Goal: Information Seeking & Learning: Learn about a topic

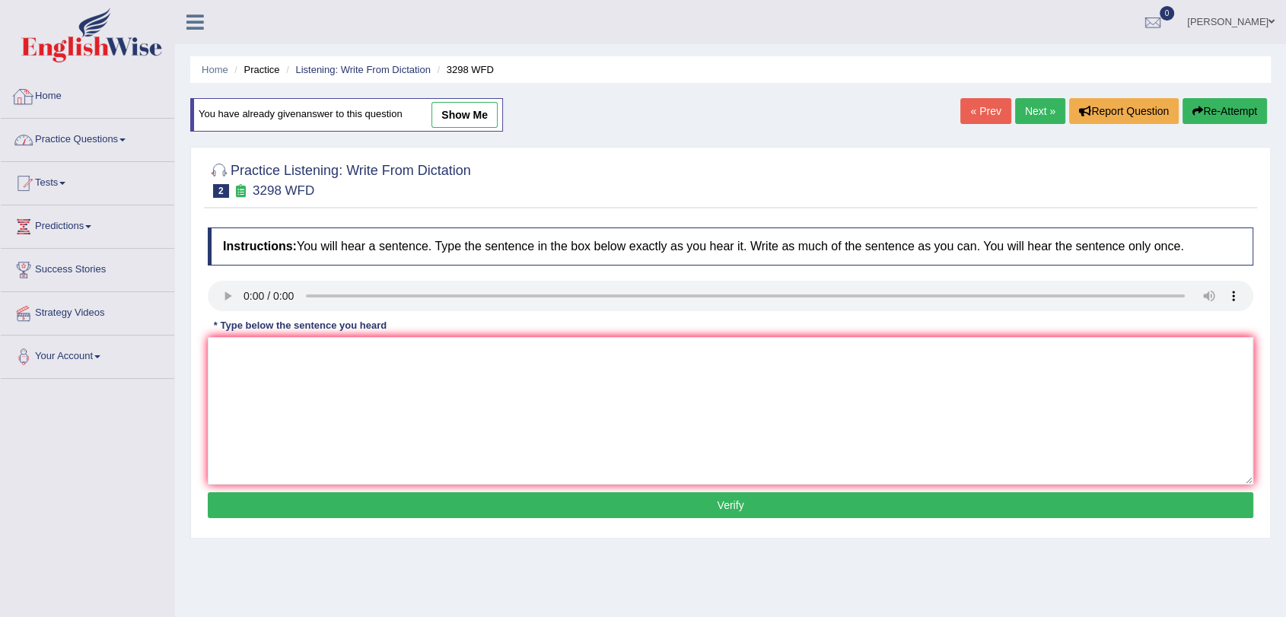
drag, startPoint x: 0, startPoint y: 0, endPoint x: 112, endPoint y: 135, distance: 175.7
click at [112, 135] on link "Practice Questions" at bounding box center [88, 138] width 174 height 38
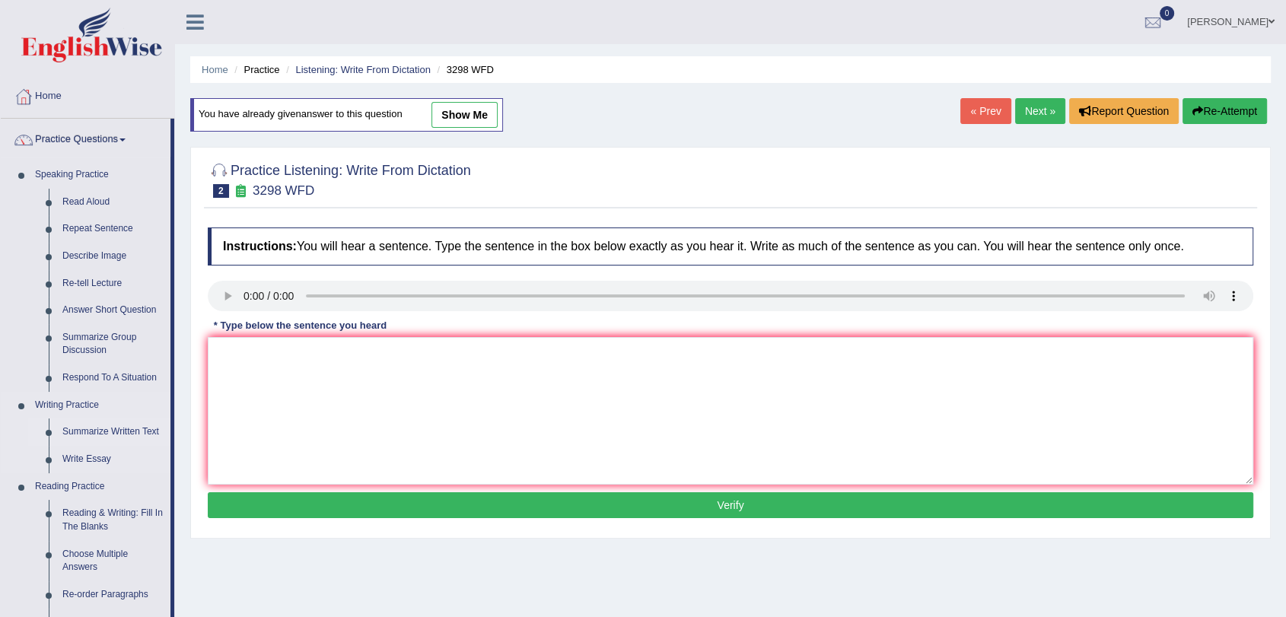
click at [91, 431] on link "Summarize Written Text" at bounding box center [113, 432] width 115 height 27
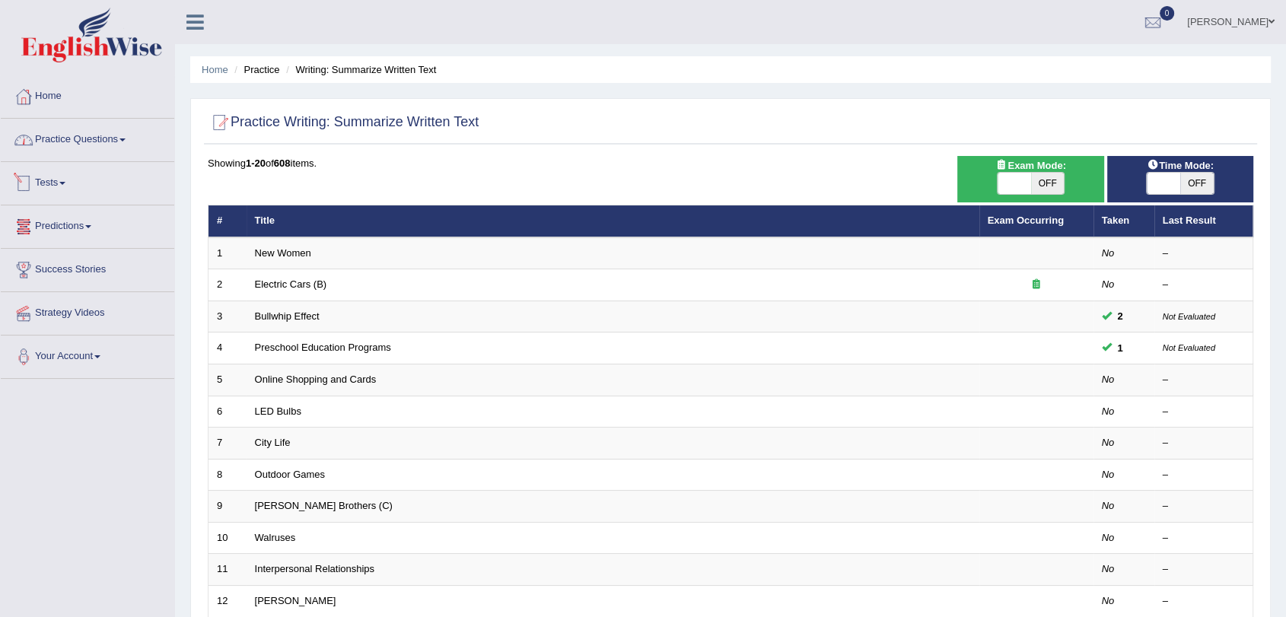
click at [82, 139] on link "Practice Questions" at bounding box center [88, 138] width 174 height 38
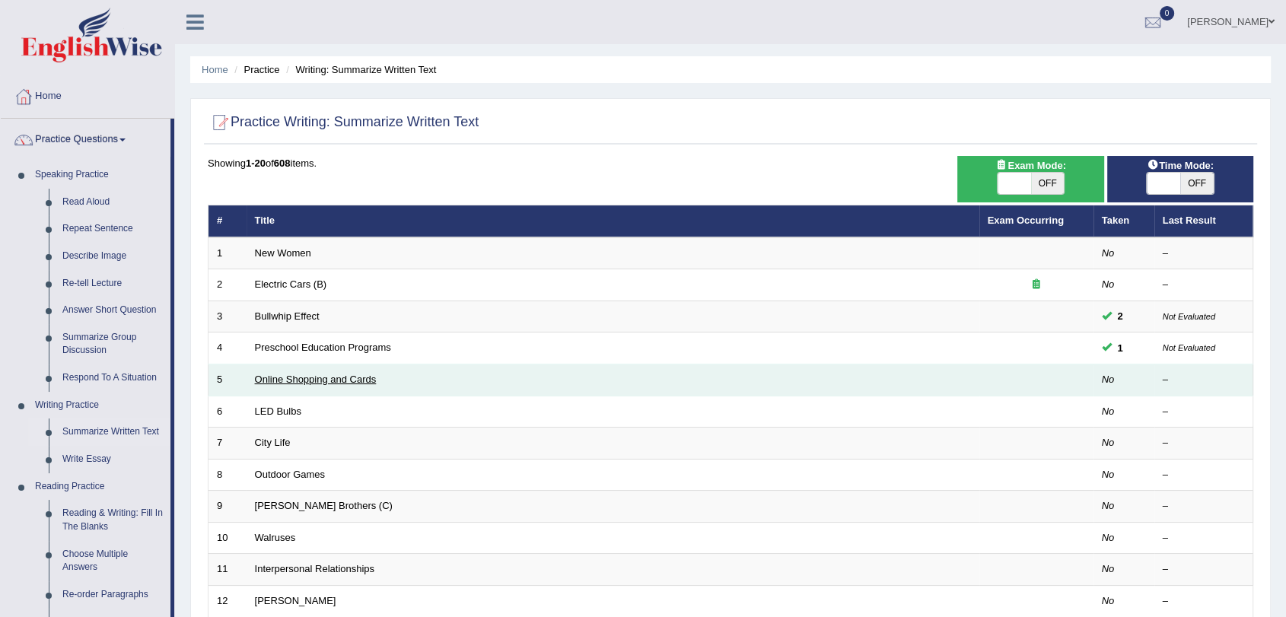
click at [296, 379] on link "Online Shopping and Cards" at bounding box center [316, 379] width 122 height 11
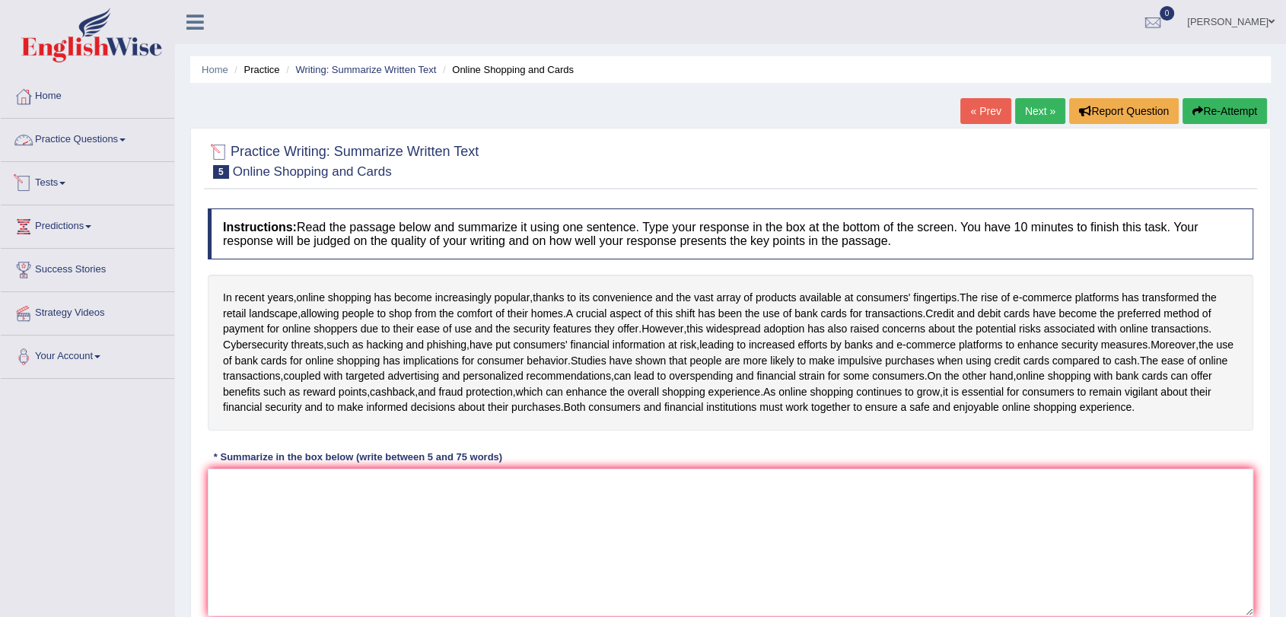
click at [68, 141] on link "Practice Questions" at bounding box center [88, 138] width 174 height 38
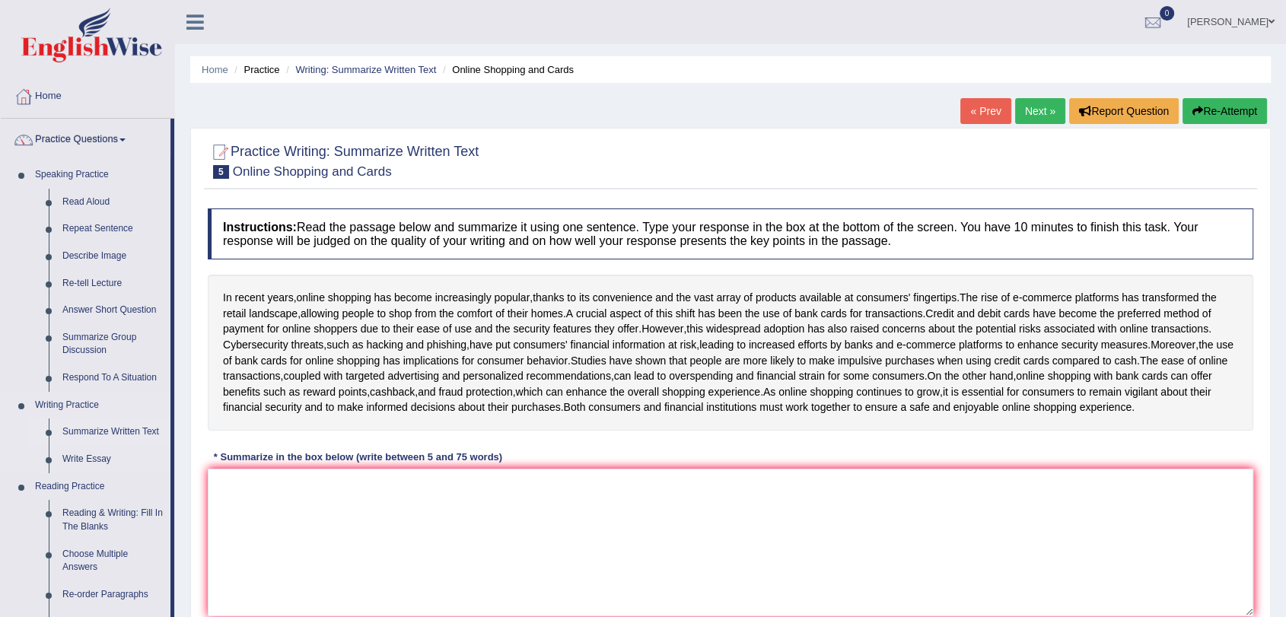
click at [91, 431] on link "Summarize Written Text" at bounding box center [113, 432] width 115 height 27
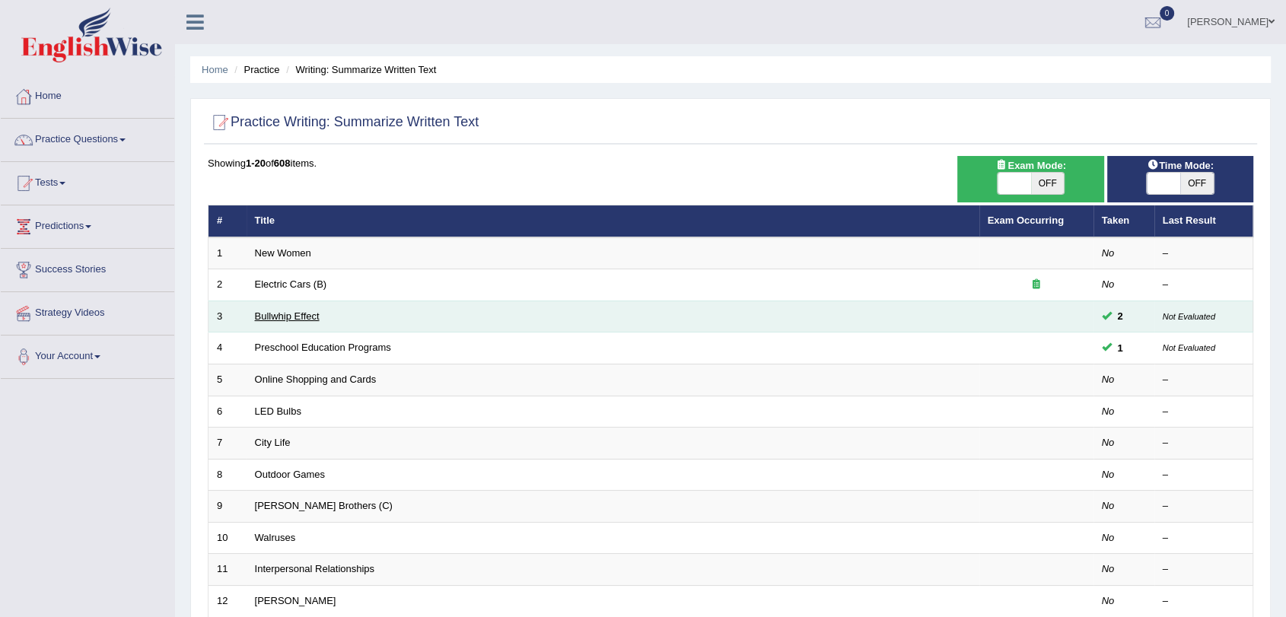
click at [295, 312] on link "Bullwhip Effect" at bounding box center [287, 315] width 65 height 11
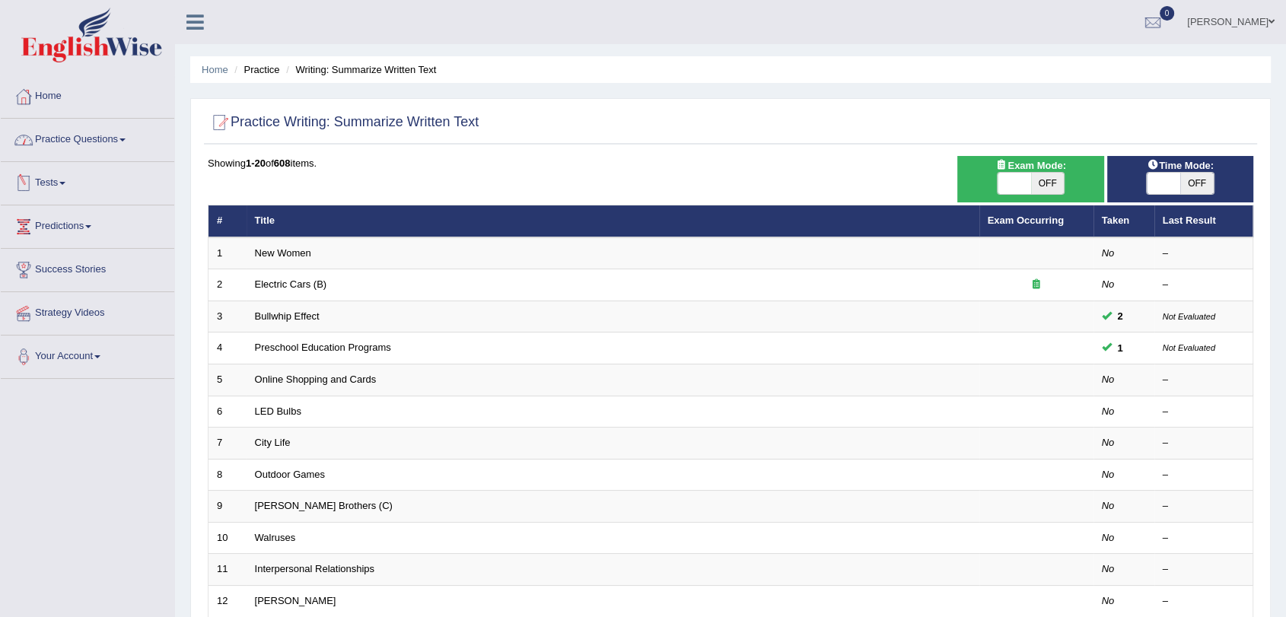
click at [111, 145] on link "Practice Questions" at bounding box center [88, 138] width 174 height 38
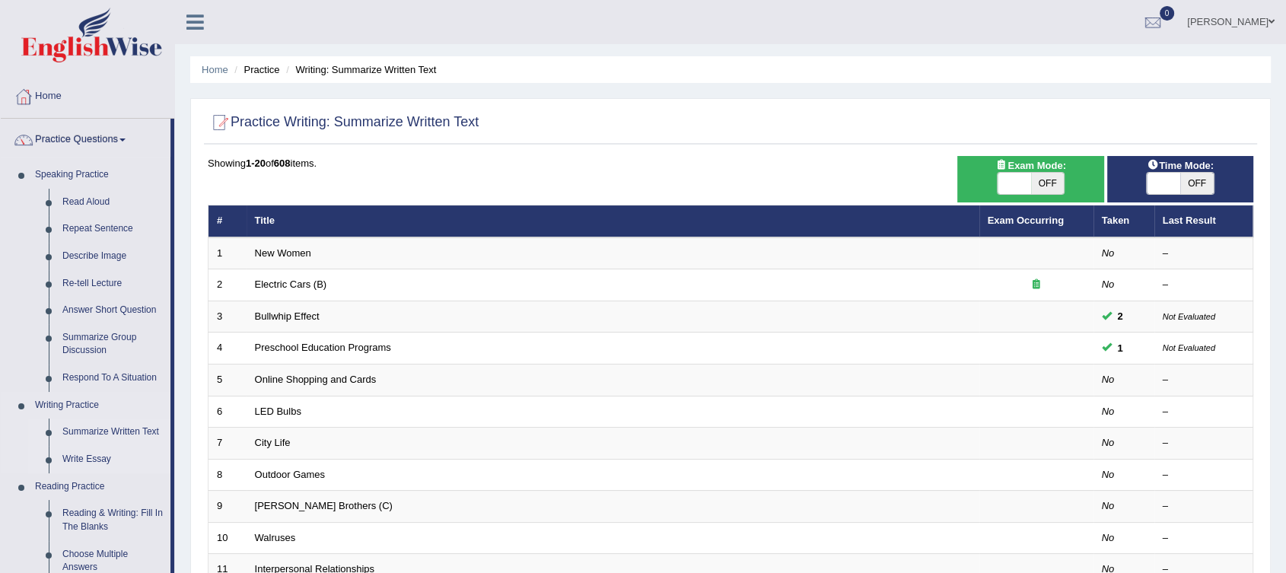
click at [93, 459] on link "Write Essay" at bounding box center [113, 459] width 115 height 27
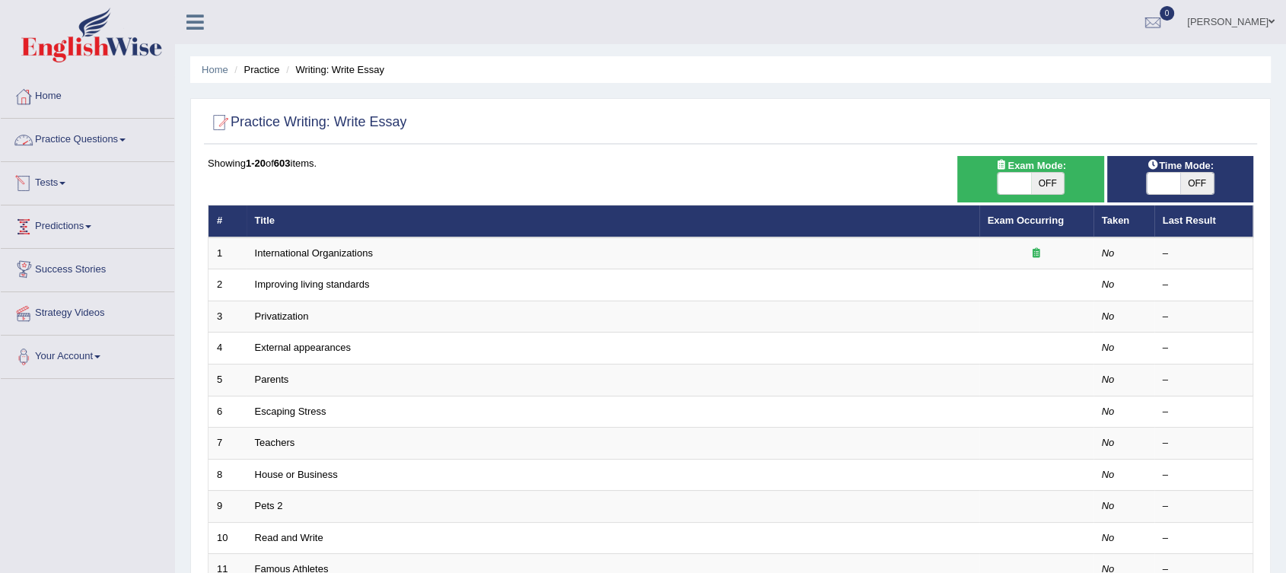
click at [59, 146] on link "Practice Questions" at bounding box center [88, 138] width 174 height 38
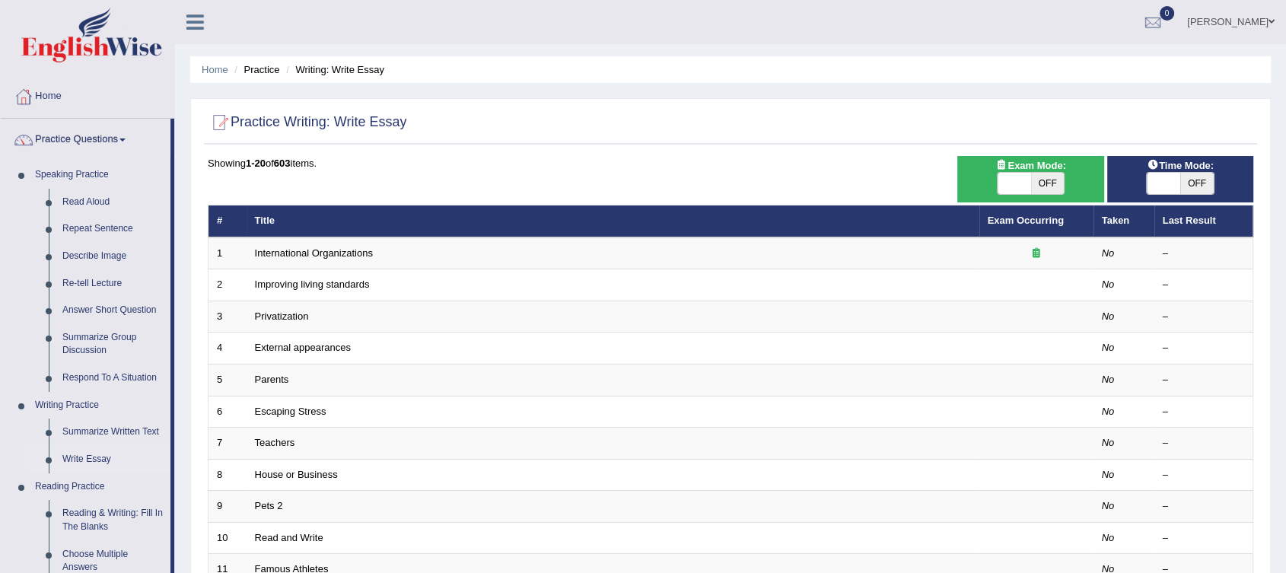
click at [79, 459] on link "Write Essay" at bounding box center [113, 459] width 115 height 27
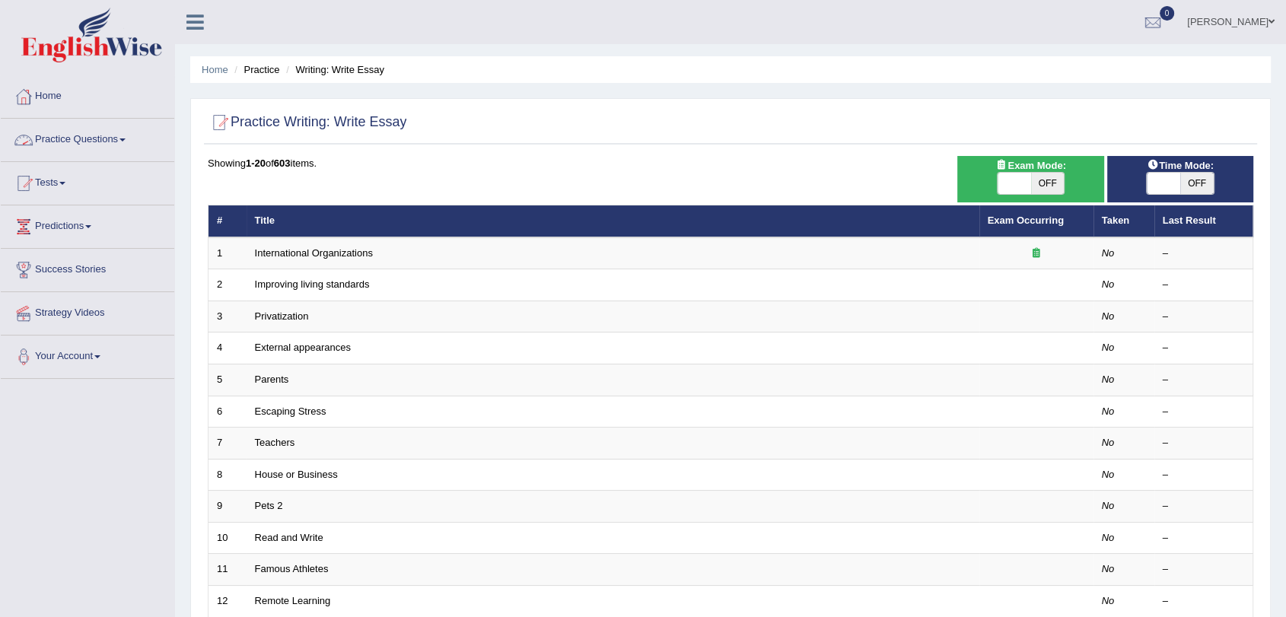
click at [118, 142] on link "Practice Questions" at bounding box center [88, 138] width 174 height 38
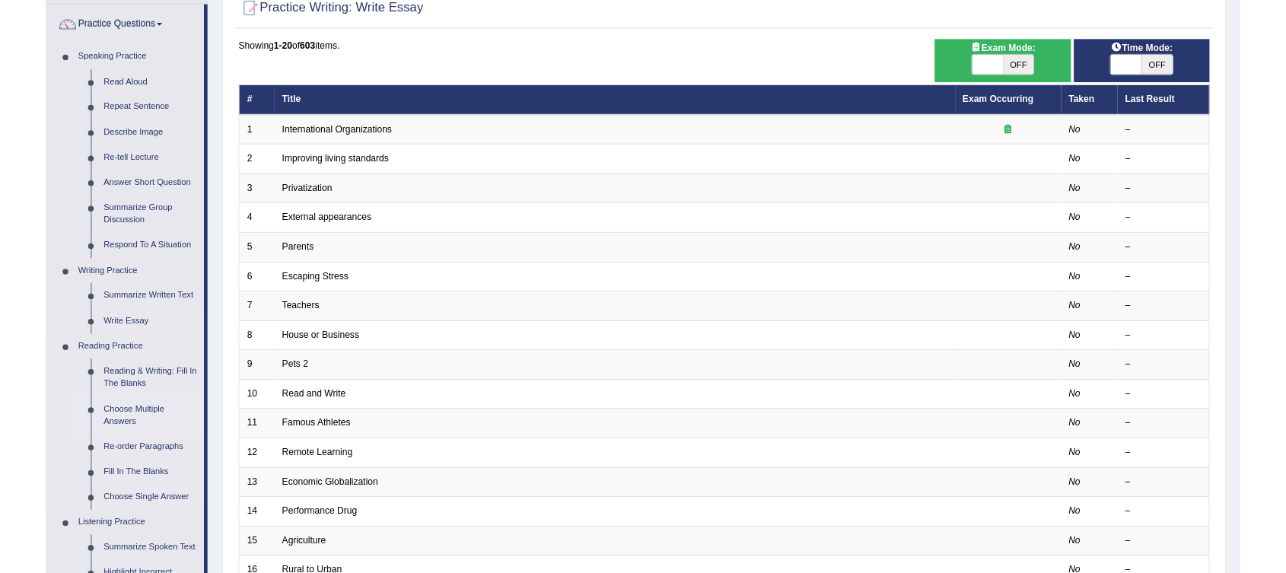
scroll to position [84, 0]
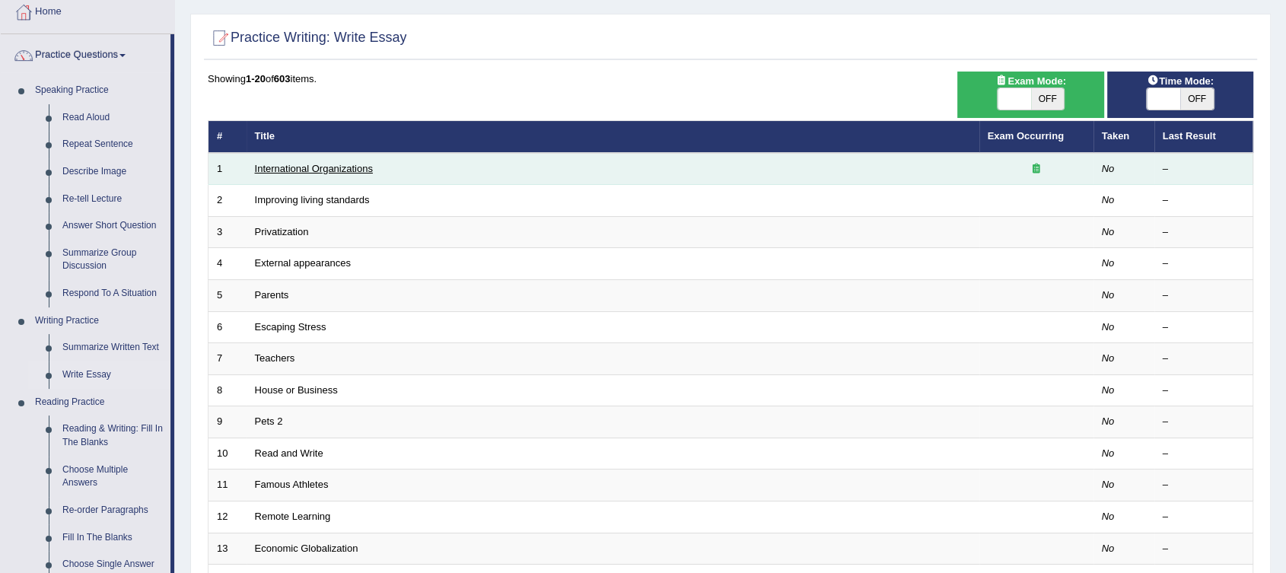
click at [320, 164] on link "International Organizations" at bounding box center [314, 168] width 118 height 11
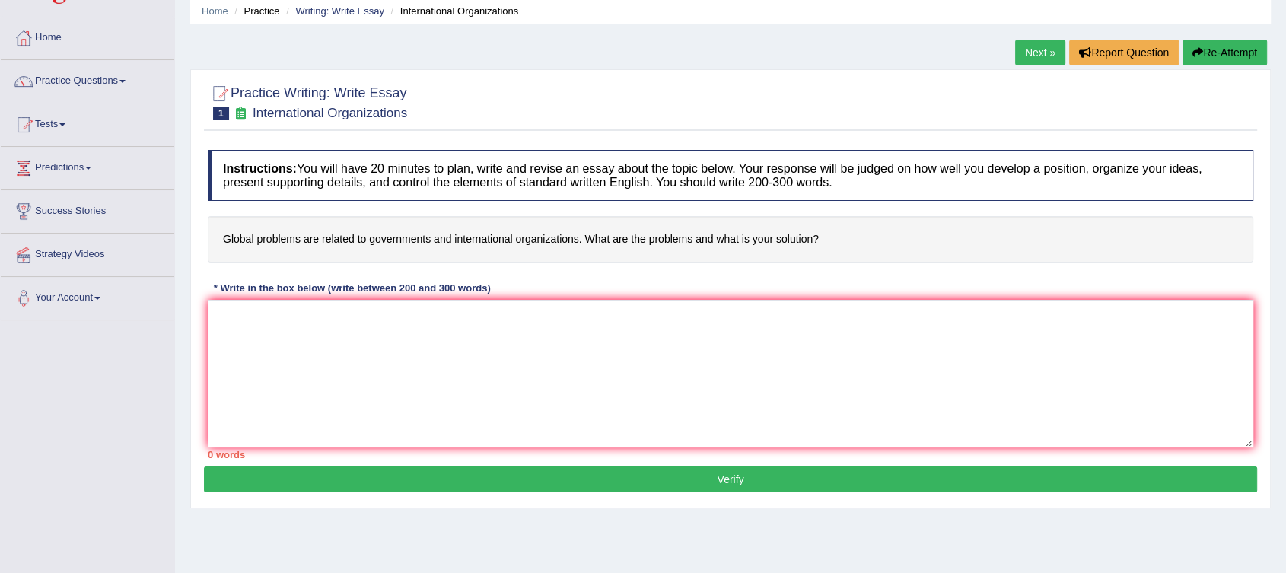
scroll to position [84, 0]
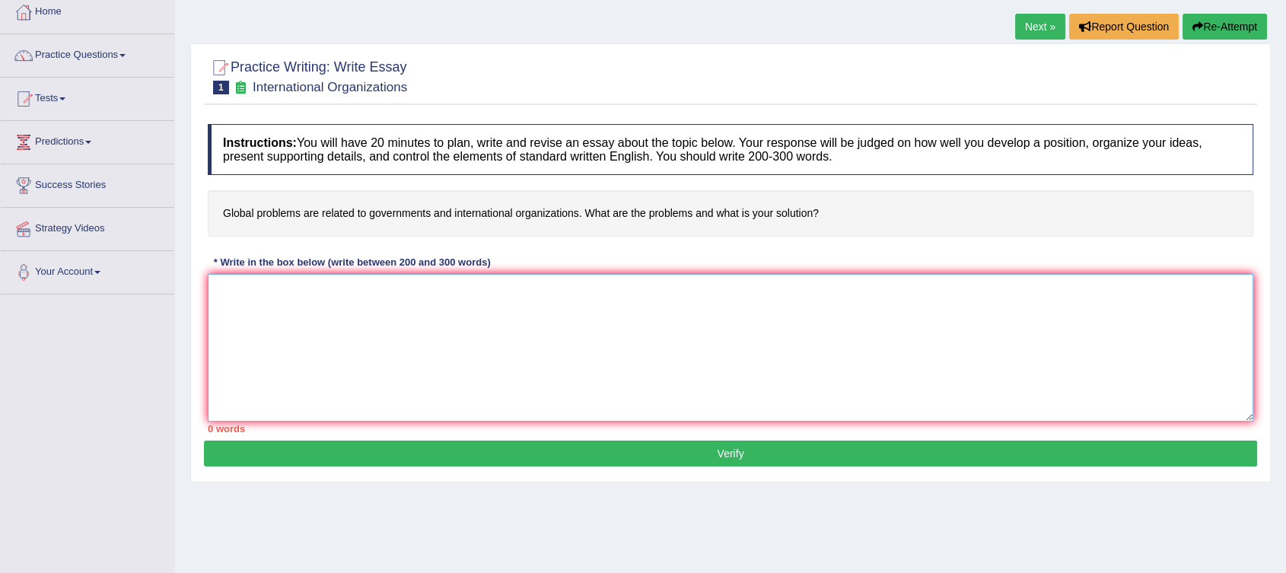
click at [575, 290] on textarea at bounding box center [731, 348] width 1046 height 148
click at [524, 294] on textarea at bounding box center [731, 348] width 1046 height 148
click at [220, 295] on textarea at bounding box center [731, 348] width 1046 height 148
click at [1030, 25] on link "Next »" at bounding box center [1040, 27] width 50 height 26
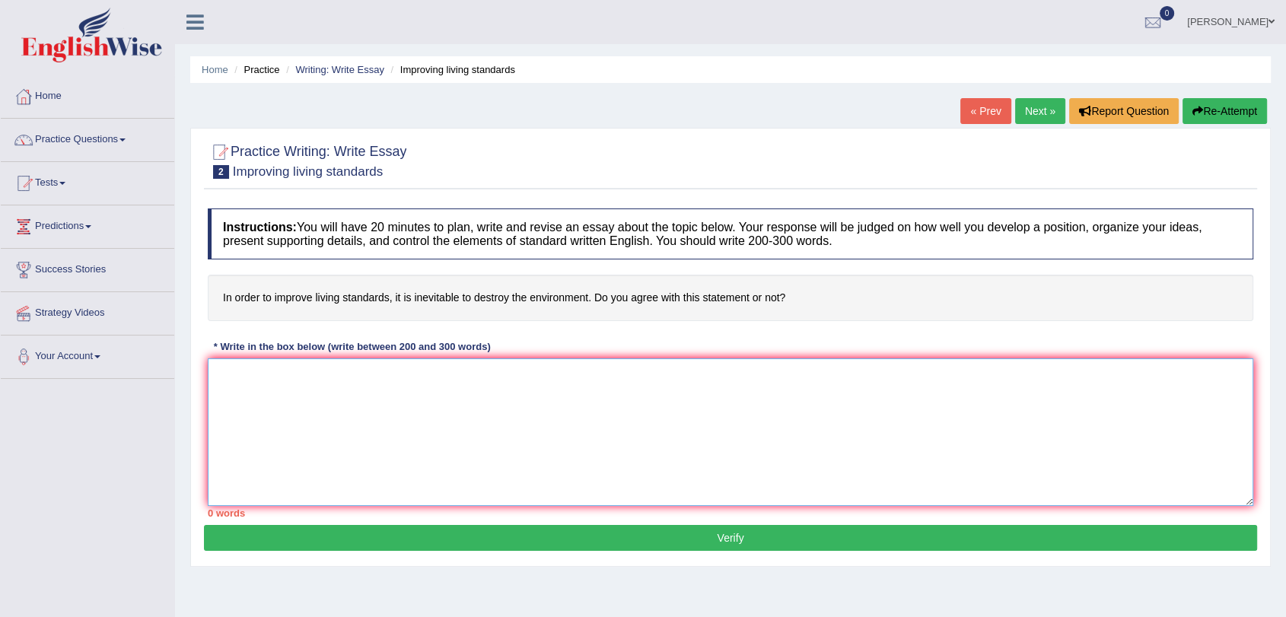
click at [293, 380] on textarea at bounding box center [731, 432] width 1046 height 148
click at [359, 389] on textarea at bounding box center [731, 432] width 1046 height 148
click at [241, 377] on textarea at bounding box center [731, 432] width 1046 height 148
paste textarea "Governments around the world face a multitude of challenges that hinder sustain…"
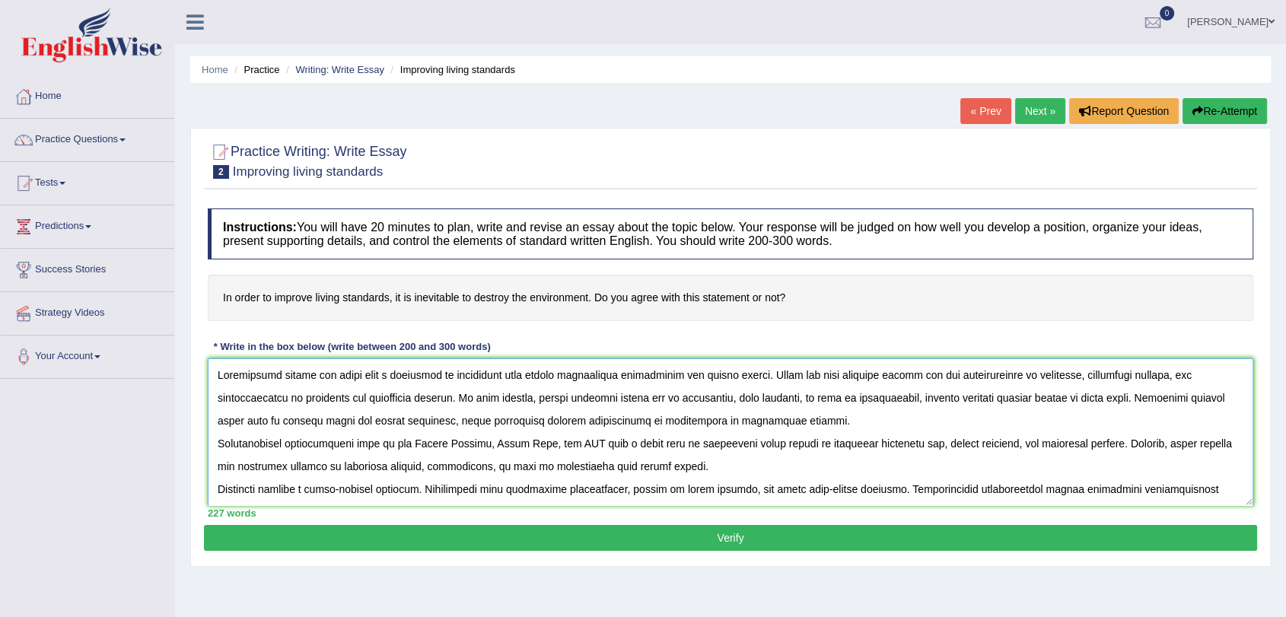
scroll to position [103, 0]
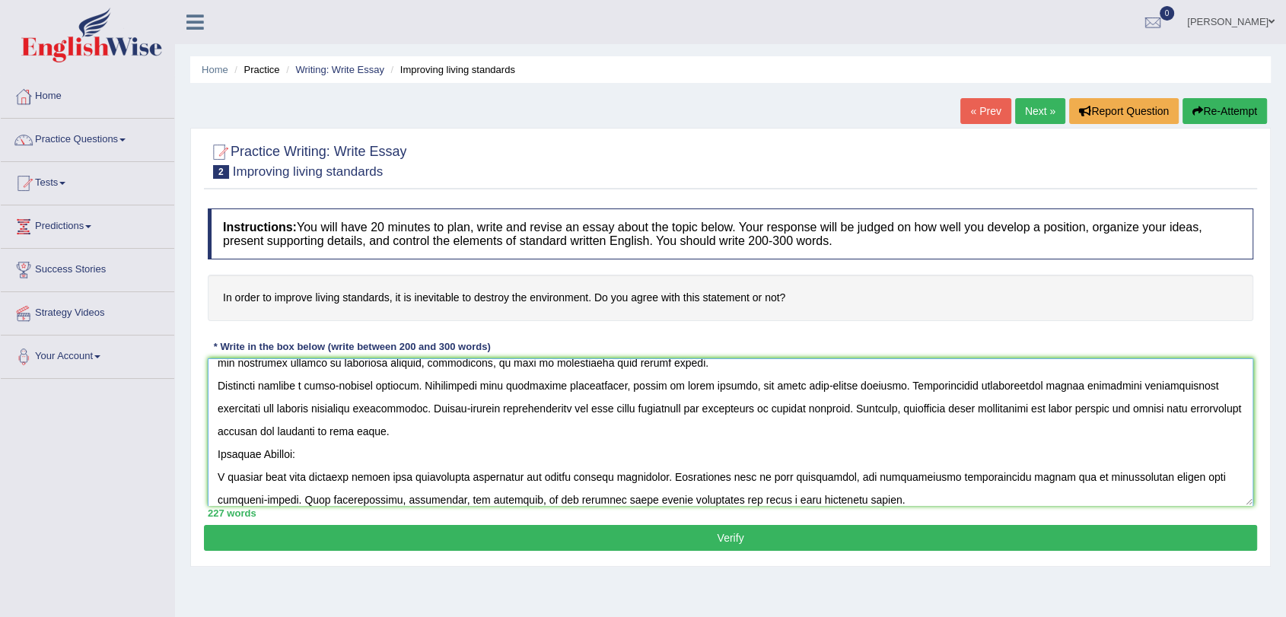
type textarea "Governments around the world face a multitude of challenges that hinder sustain…"
click at [721, 535] on button "Verify" at bounding box center [730, 538] width 1053 height 26
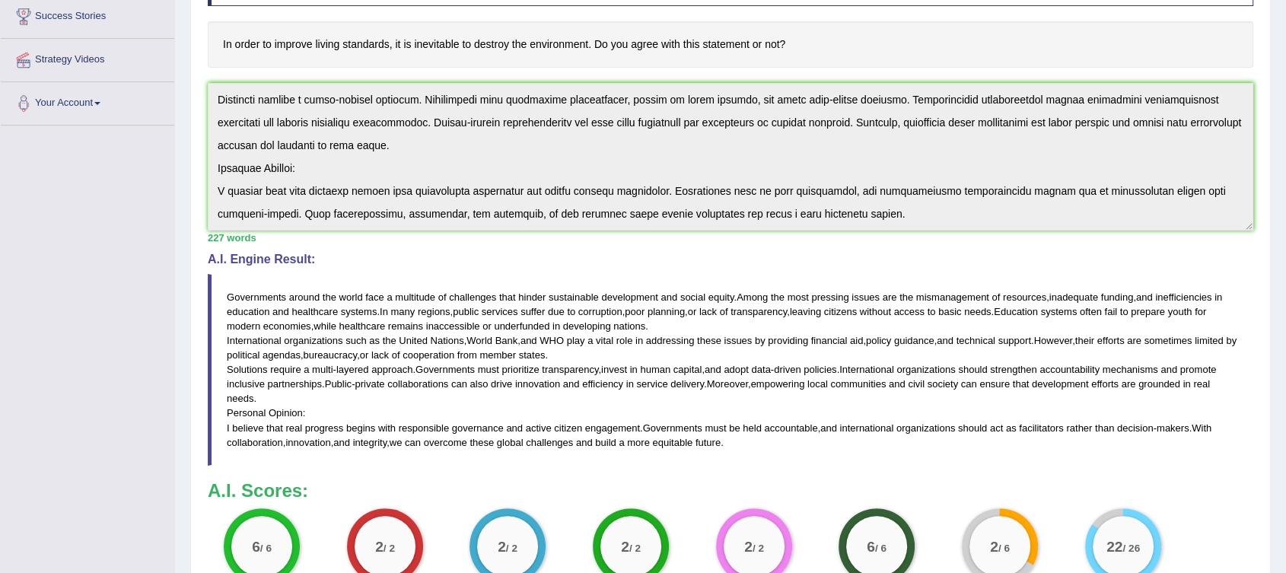
scroll to position [169, 0]
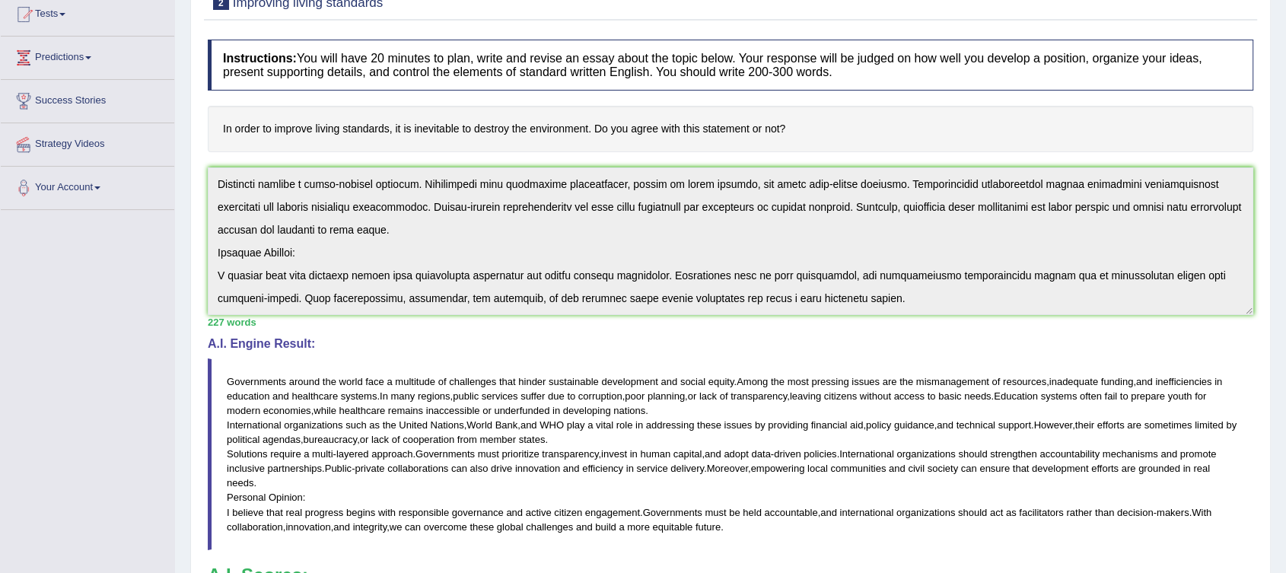
click at [741, 380] on span "Among" at bounding box center [752, 381] width 31 height 11
click at [728, 391] on span "of" at bounding box center [724, 395] width 8 height 11
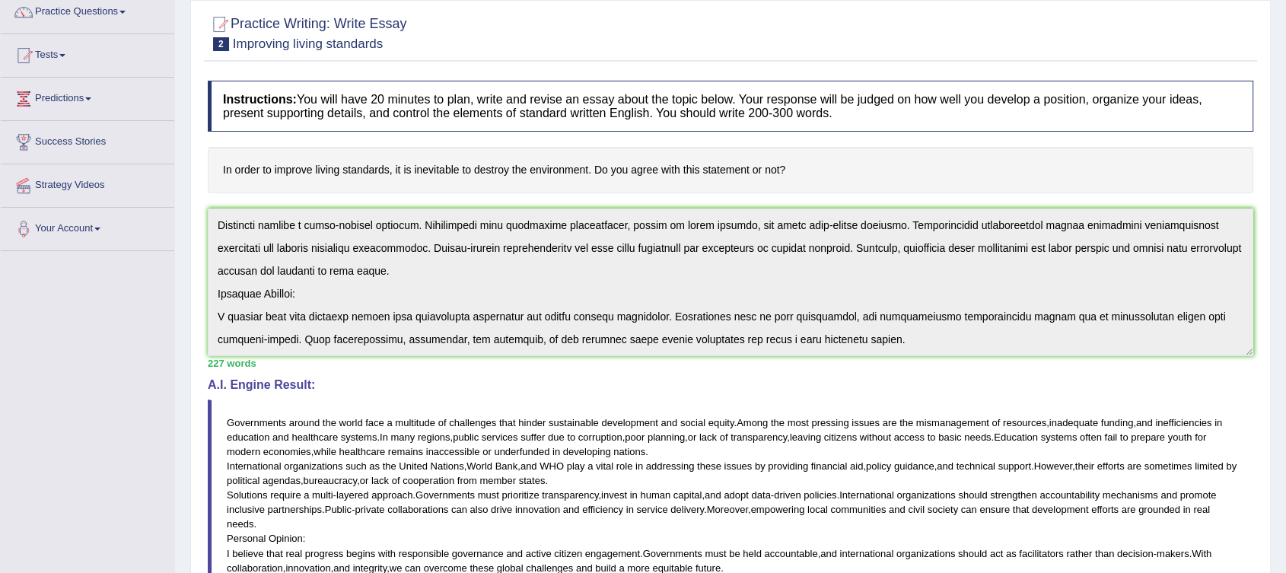
scroll to position [0, 0]
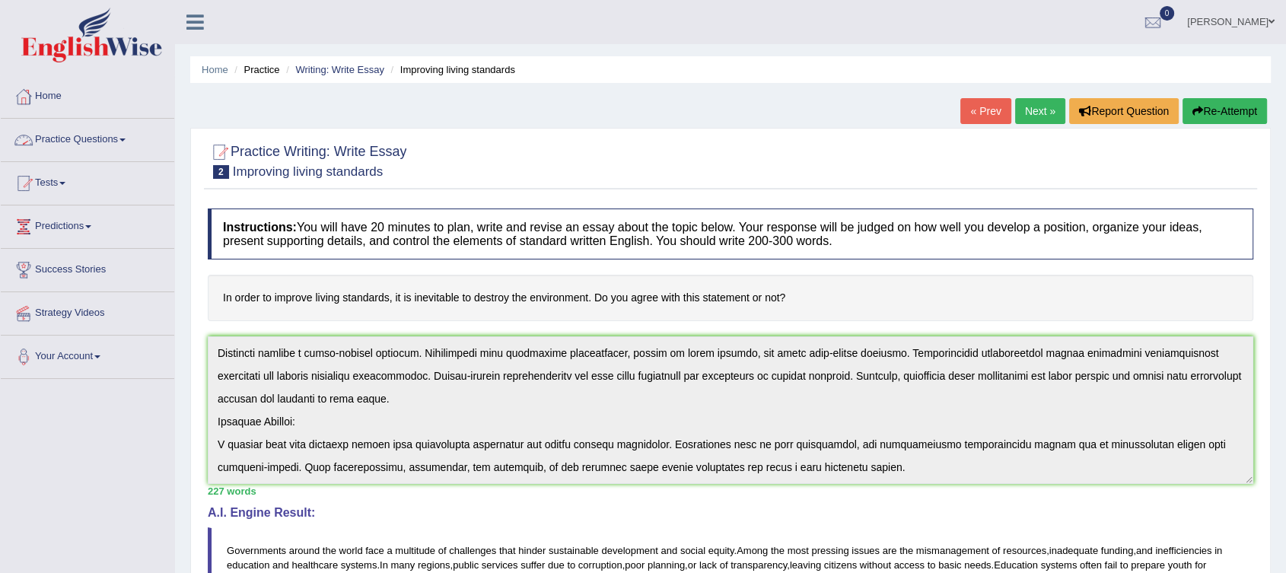
click at [114, 136] on link "Practice Questions" at bounding box center [88, 138] width 174 height 38
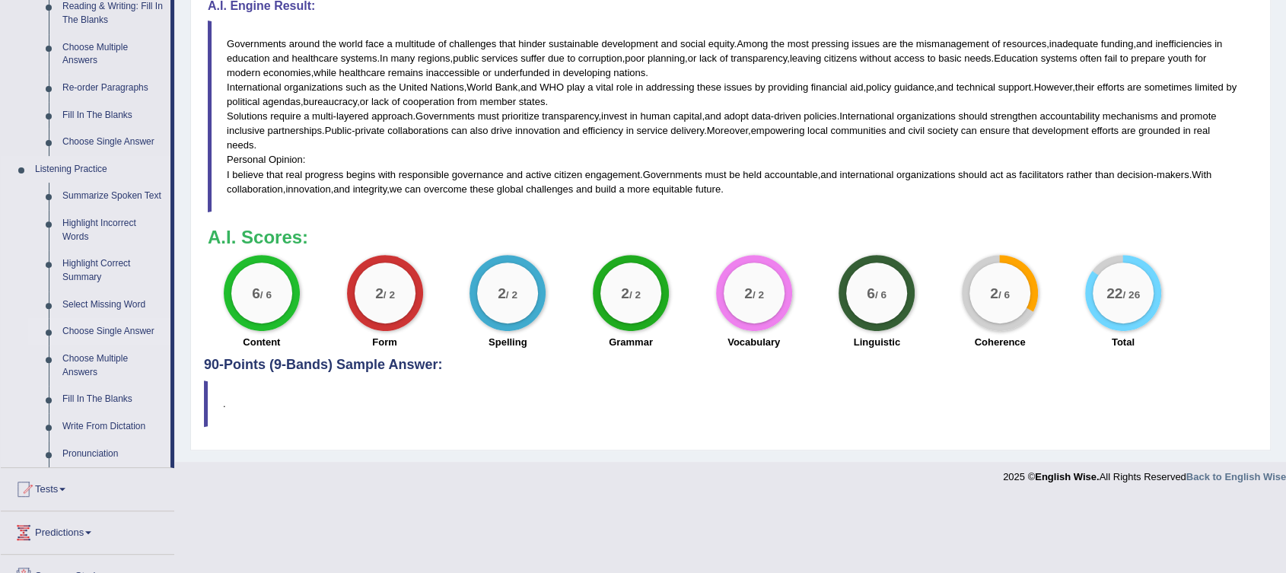
scroll to position [422, 0]
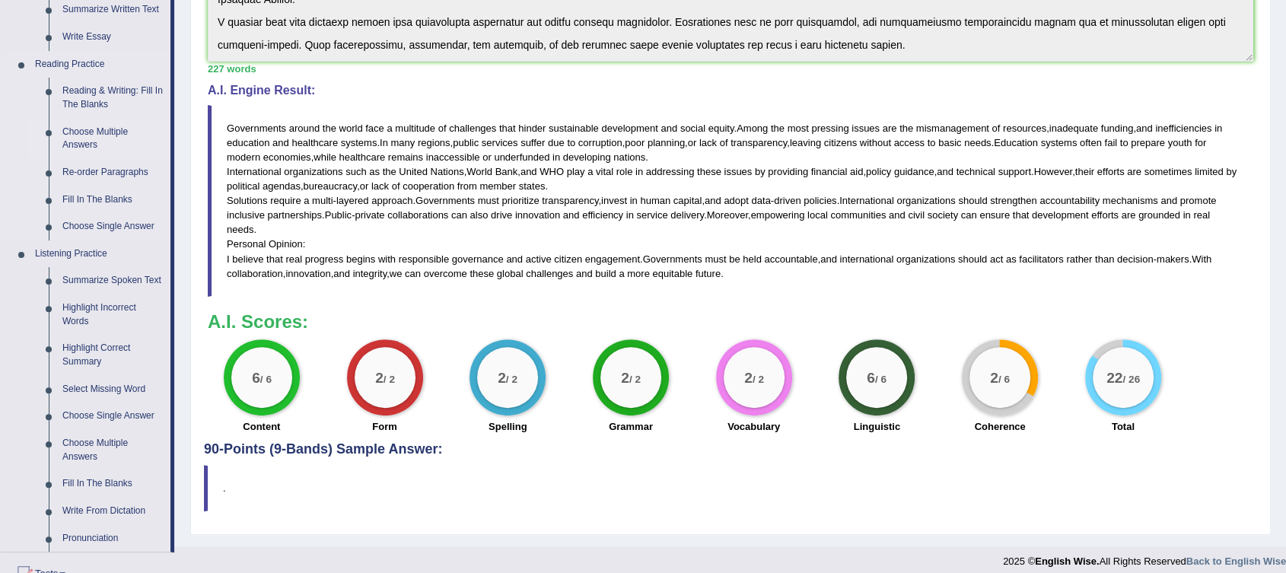
click at [83, 132] on link "Choose Multiple Answers" at bounding box center [113, 139] width 115 height 40
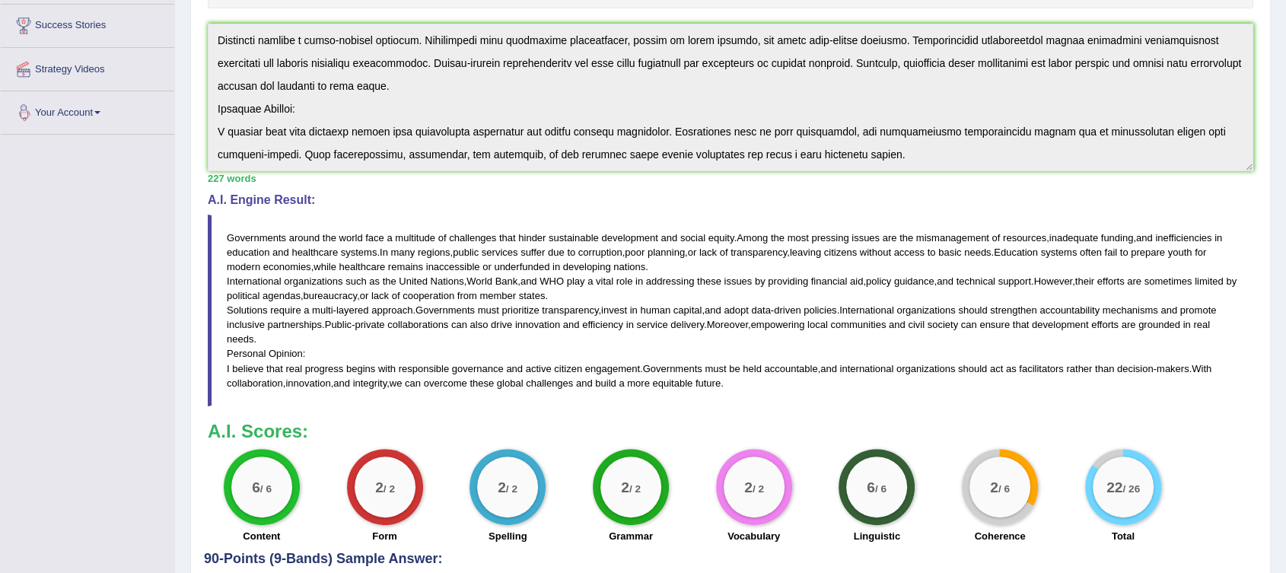
scroll to position [426, 0]
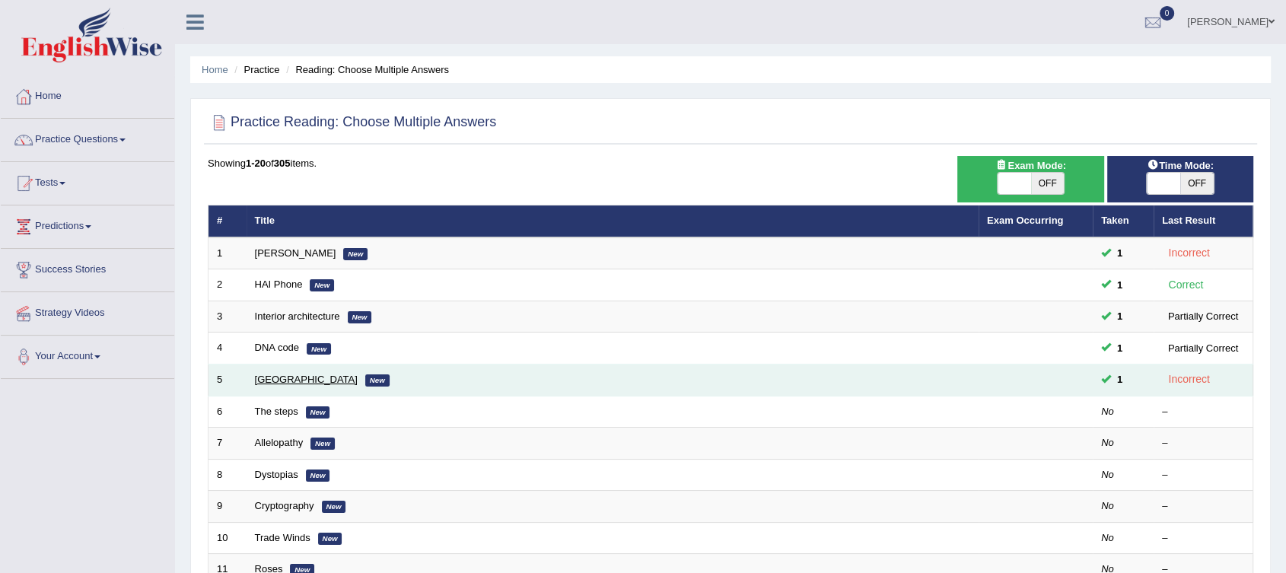
click at [267, 376] on link "[GEOGRAPHIC_DATA]" at bounding box center [306, 379] width 103 height 11
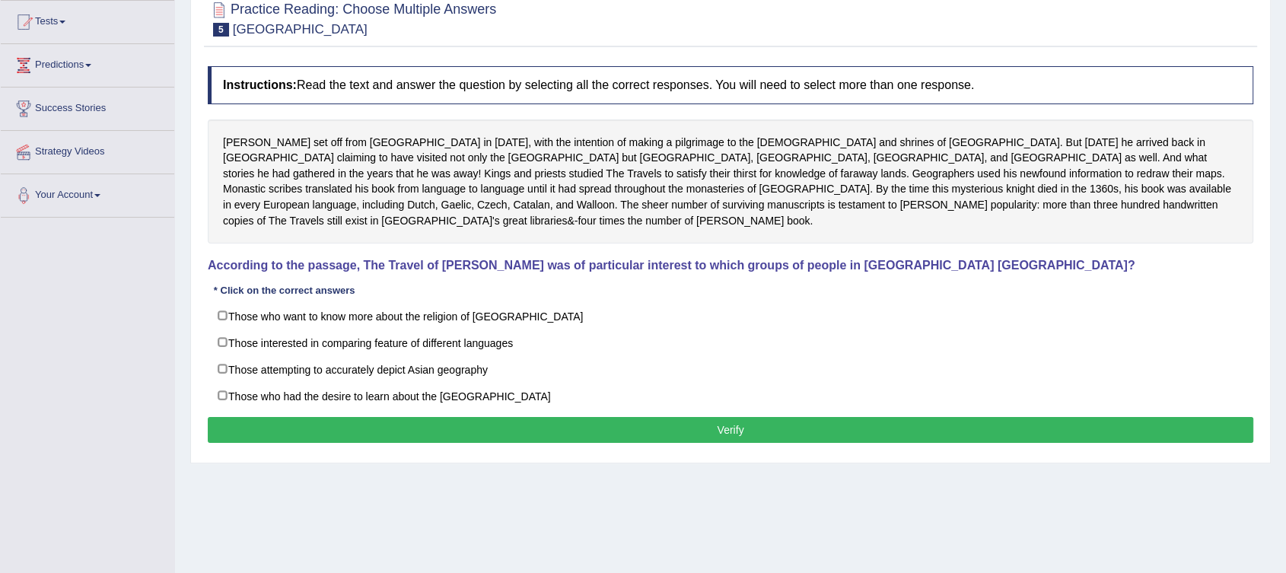
scroll to position [169, 0]
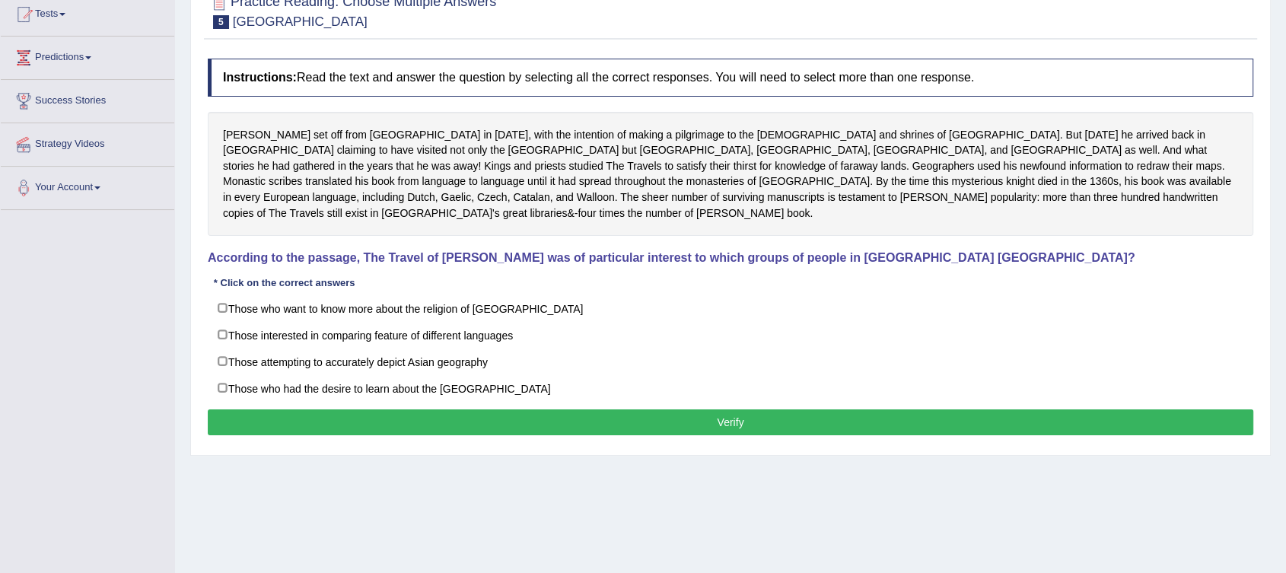
click at [641, 184] on div "[PERSON_NAME] set off from [GEOGRAPHIC_DATA] in [DATE], with the intention of m…" at bounding box center [731, 174] width 1046 height 125
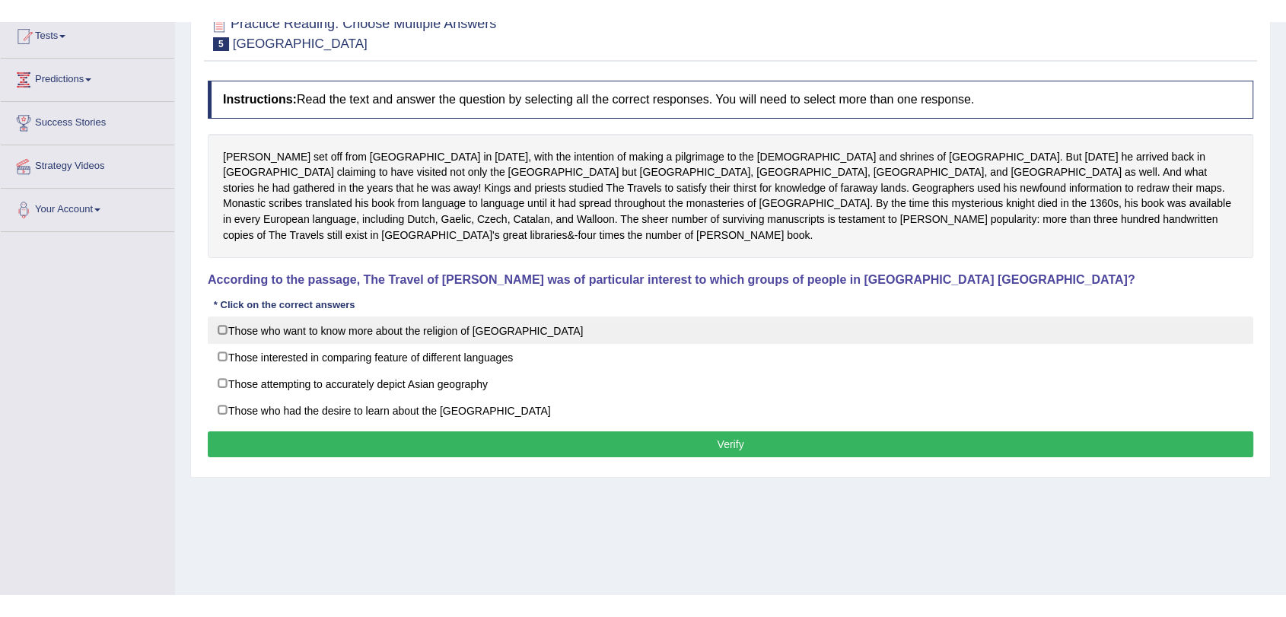
scroll to position [84, 0]
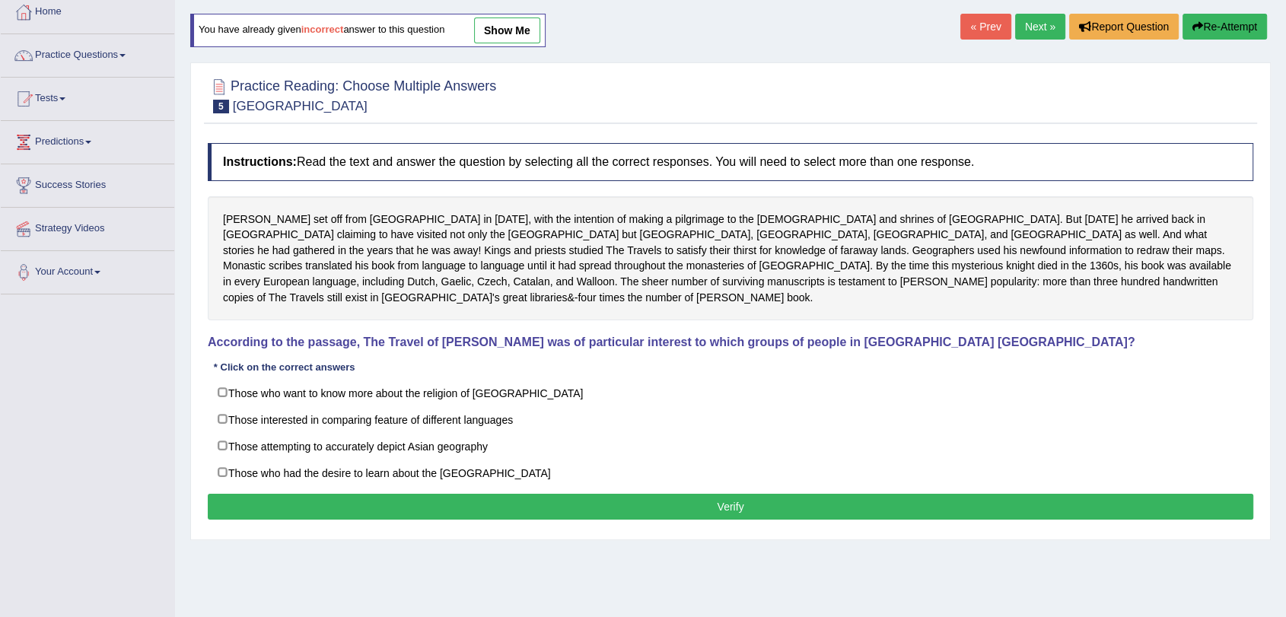
click at [148, 355] on div "Toggle navigation Home Practice Questions Speaking Practice Read Aloud Repeat S…" at bounding box center [643, 311] width 1286 height 791
click at [115, 338] on div "Toggle navigation Home Practice Questions Speaking Practice Read Aloud Repeat S…" at bounding box center [643, 311] width 1286 height 791
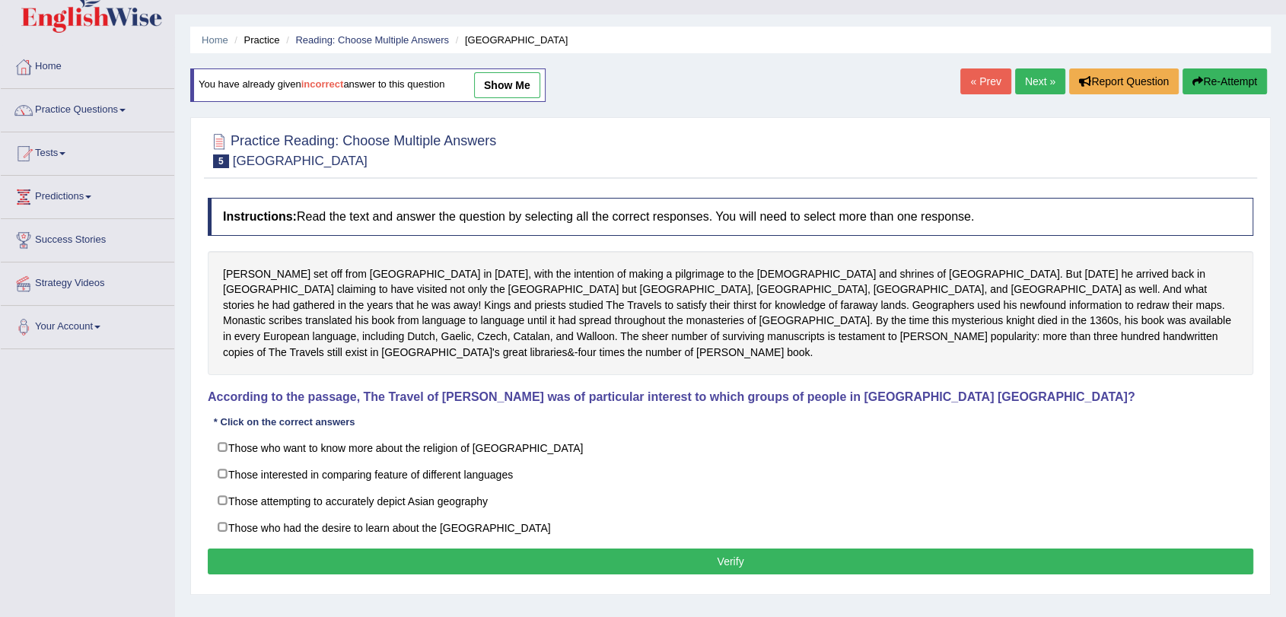
scroll to position [0, 0]
